Goal: Information Seeking & Learning: Learn about a topic

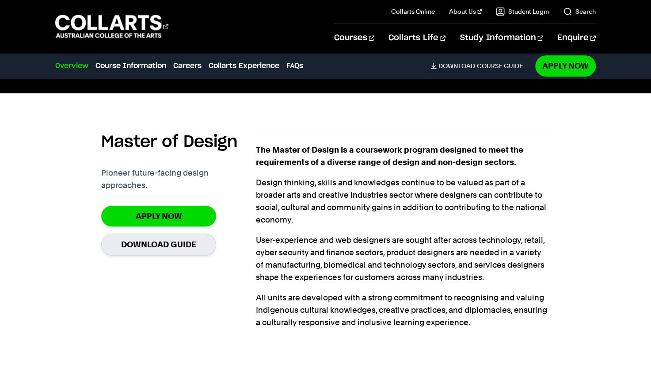
scroll to position [224, 0]
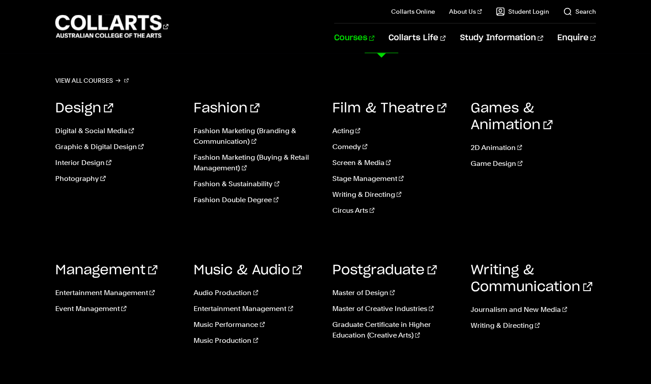
click at [374, 38] on link "Courses" at bounding box center [354, 37] width 40 height 29
click at [374, 37] on link "Courses" at bounding box center [354, 37] width 40 height 29
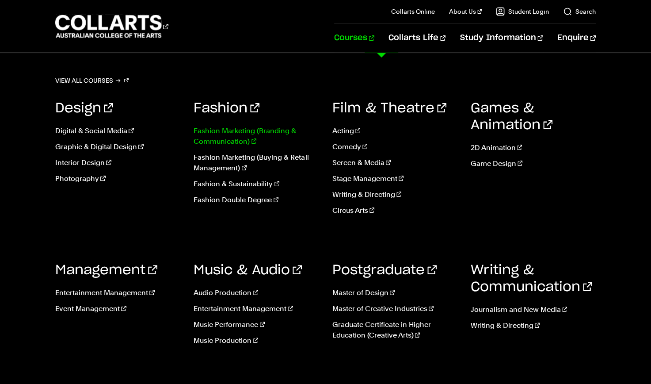
click at [221, 130] on link "Fashion Marketing (Branding & Communication)" at bounding box center [256, 136] width 125 height 21
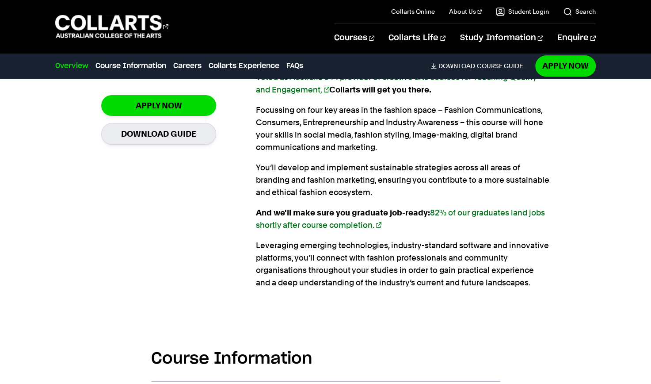
scroll to position [674, 0]
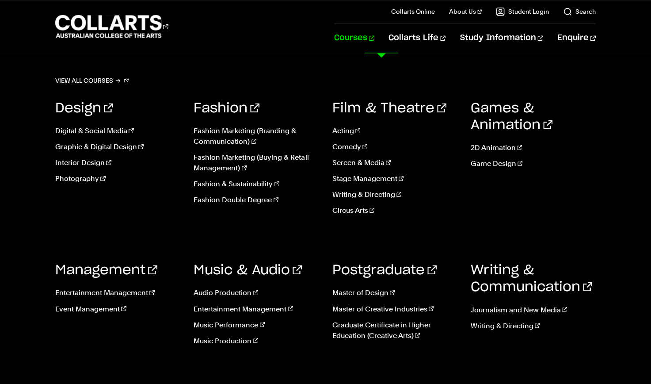
click at [374, 41] on link "Courses" at bounding box center [354, 37] width 40 height 29
click at [245, 186] on link "Fashion & Sustainability" at bounding box center [256, 184] width 125 height 11
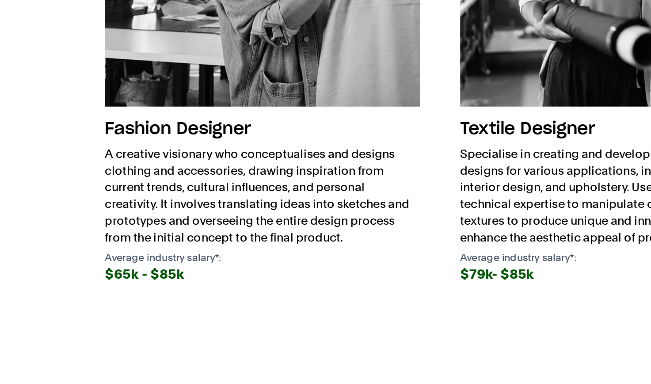
scroll to position [1362, 0]
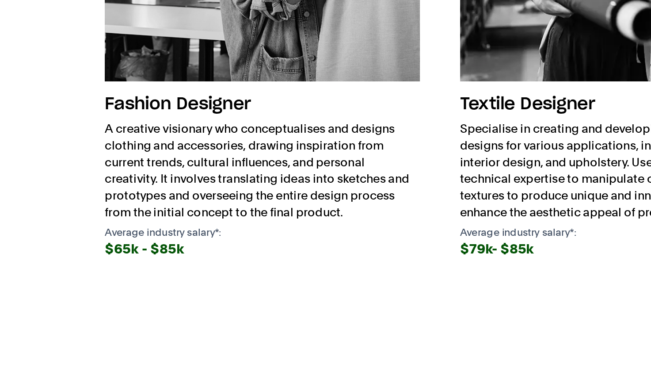
click at [61, 306] on div "$65k - $85k" at bounding box center [138, 312] width 166 height 12
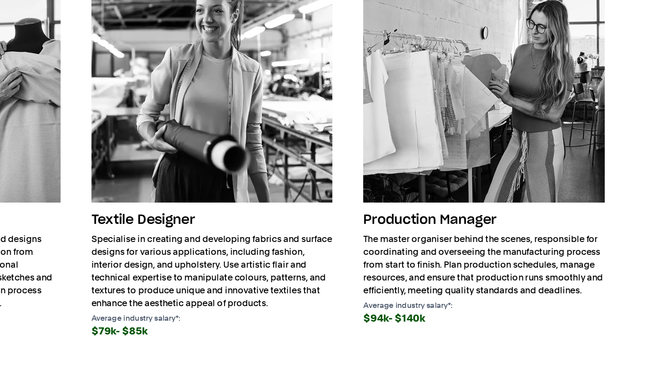
scroll to position [1362, 0]
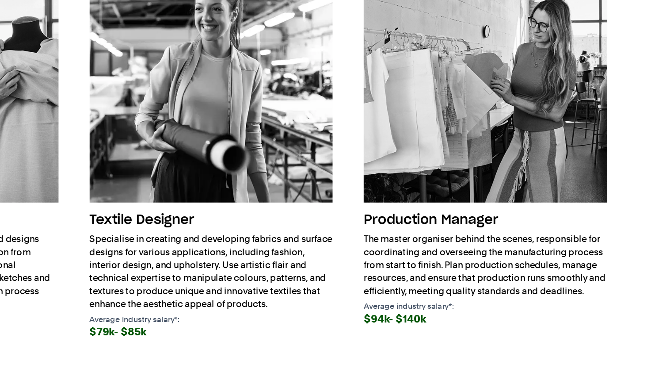
click at [415, 227] on div "Fashion Designer A creative visionary who conceptualises and designs clothing a…" at bounding box center [325, 198] width 541 height 279
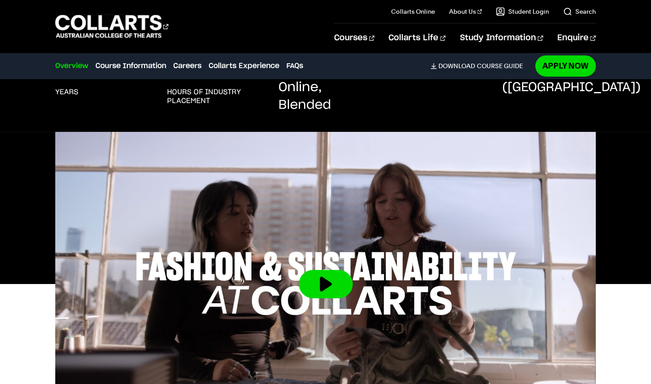
scroll to position [0, 0]
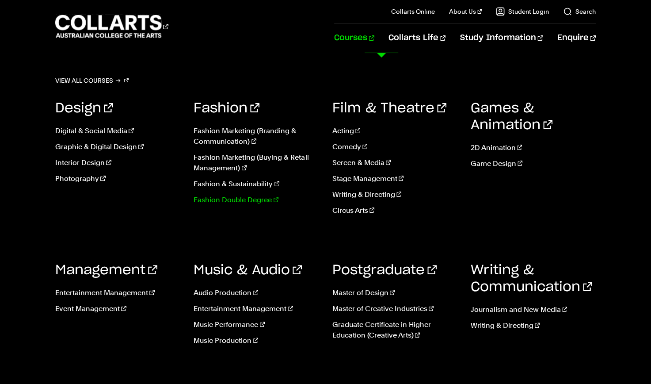
click at [235, 200] on link "Fashion Double Degree" at bounding box center [256, 200] width 125 height 11
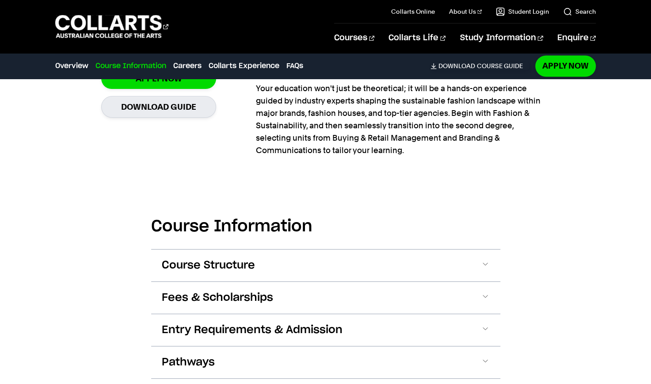
scroll to position [832, 0]
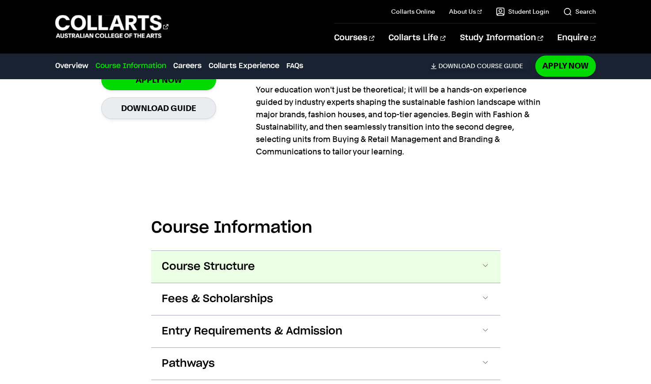
click at [464, 267] on button "Course Structure" at bounding box center [325, 267] width 349 height 32
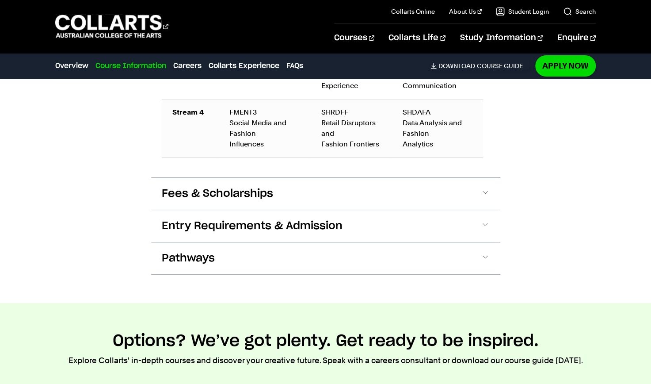
scroll to position [1815, 0]
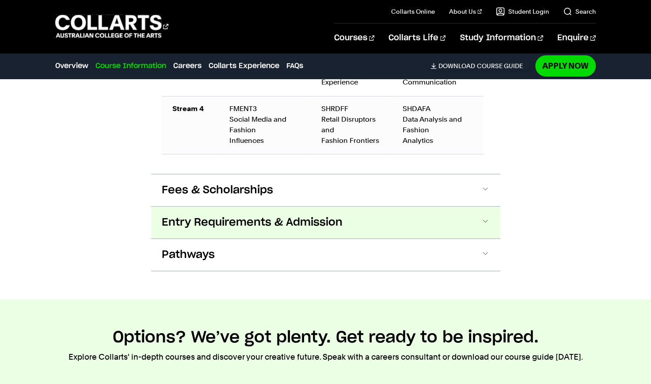
click at [484, 231] on button "Entry Requirements & Admission" at bounding box center [325, 222] width 349 height 32
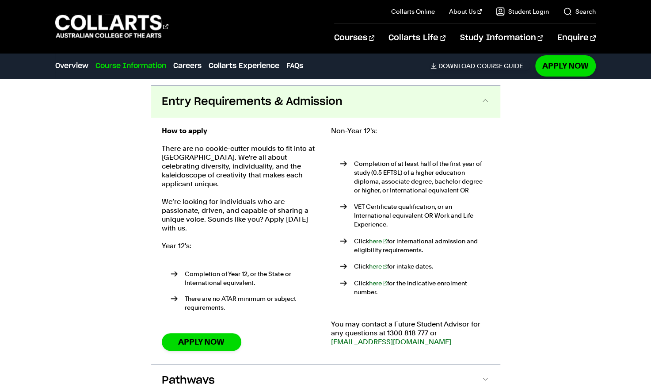
scroll to position [1940, 0]
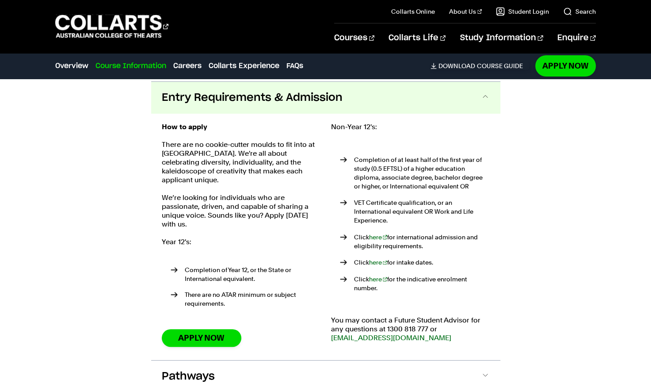
click at [485, 95] on span at bounding box center [485, 97] width 9 height 11
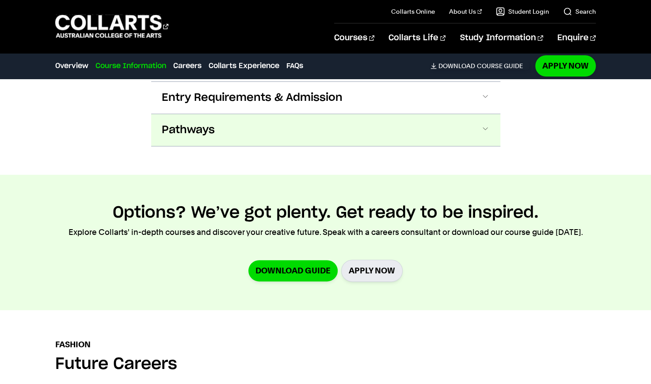
click at [481, 130] on span at bounding box center [485, 129] width 9 height 11
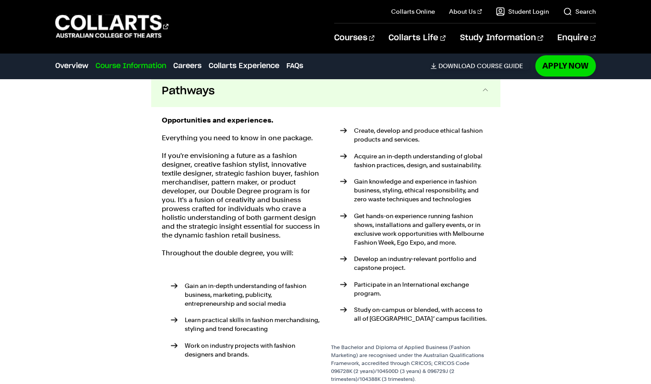
scroll to position [1978, 0]
click at [481, 86] on span at bounding box center [485, 91] width 9 height 11
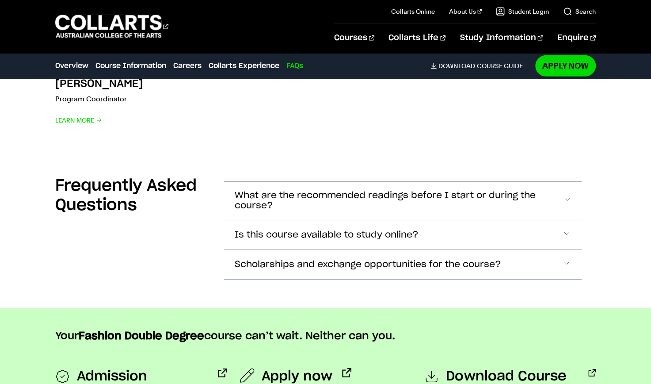
scroll to position [3568, 0]
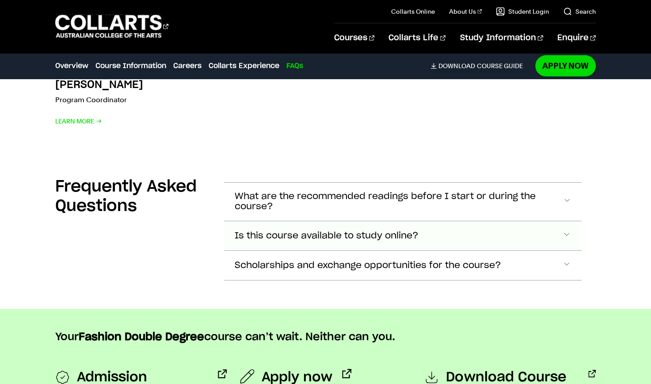
click at [574, 228] on button "Is this course available to study online?" at bounding box center [403, 235] width 358 height 29
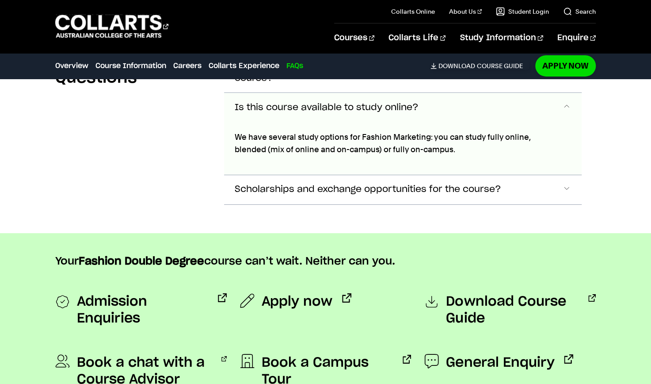
scroll to position [3707, 0]
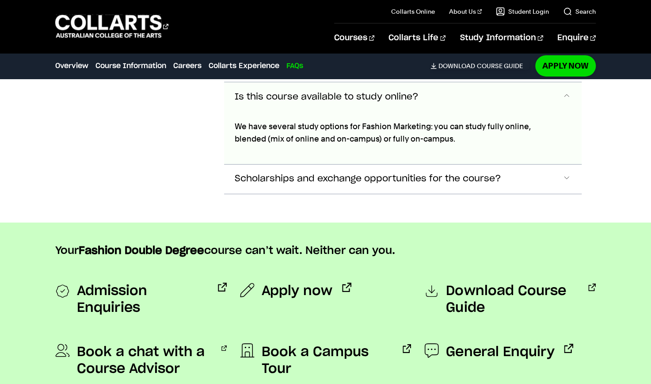
click at [561, 89] on button "Is this course available to study online?" at bounding box center [403, 96] width 358 height 29
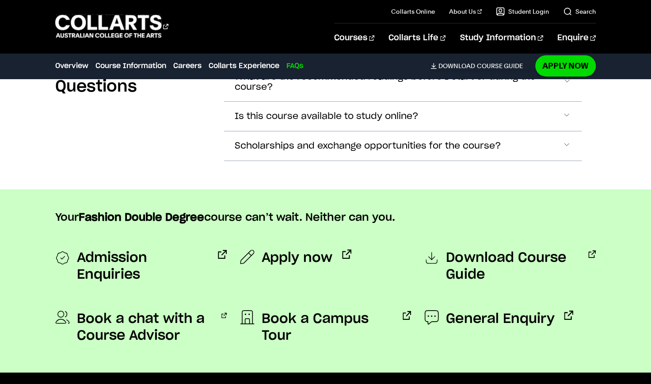
scroll to position [3633, 0]
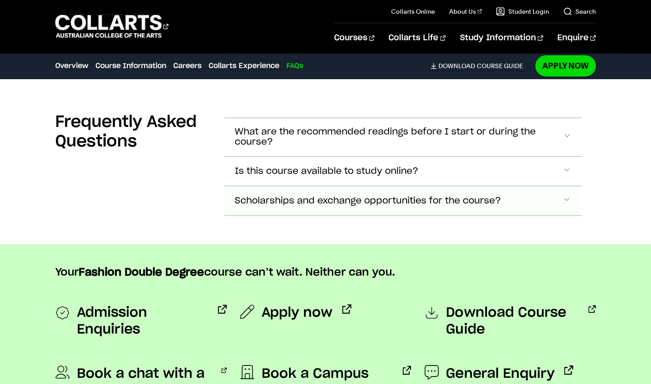
click at [556, 195] on button "Scholarships and exchange opportunities for the course?" at bounding box center [403, 200] width 358 height 29
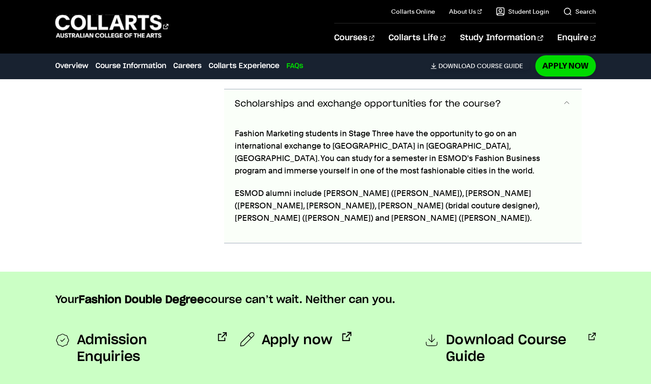
scroll to position [3730, 0]
click at [562, 101] on span "Accordion Section" at bounding box center [566, 103] width 9 height 11
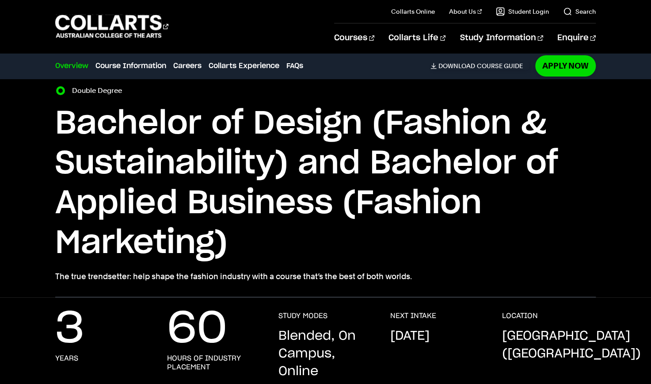
scroll to position [0, 0]
